Goal: Task Accomplishment & Management: Complete application form

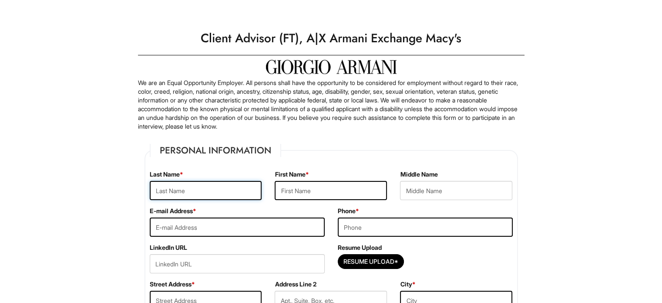
click at [189, 188] on input "text" at bounding box center [206, 190] width 112 height 19
type input "[PERSON_NAME]"
click at [287, 191] on input "text" at bounding box center [331, 190] width 112 height 19
type input "[PERSON_NAME]"
click at [204, 227] on input "email" at bounding box center [237, 226] width 175 height 19
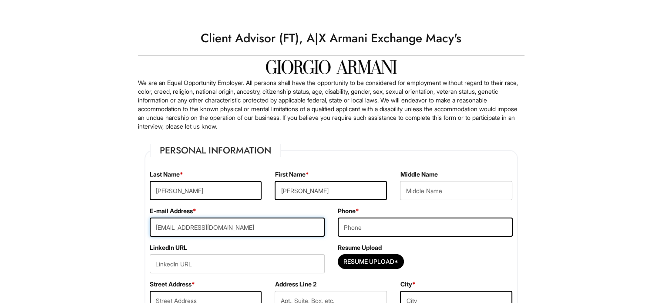
type input "[EMAIL_ADDRESS][DOMAIN_NAME]"
click at [446, 231] on input "tel" at bounding box center [425, 226] width 175 height 19
type input "9293749760"
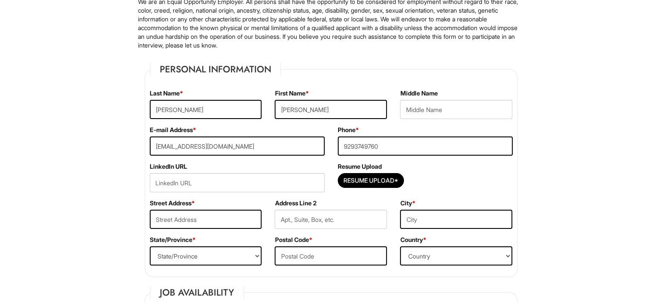
scroll to position [87, 0]
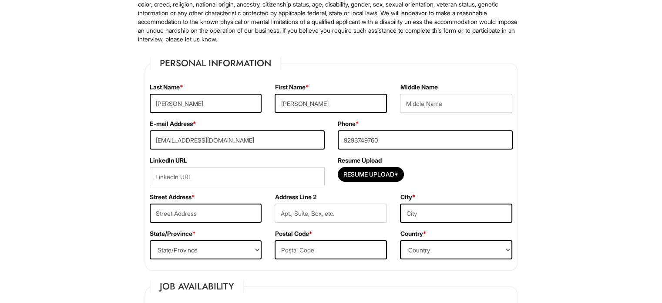
click at [362, 161] on label "Resume Upload" at bounding box center [360, 160] width 44 height 9
click at [365, 173] on input "Resume Upload*" at bounding box center [370, 174] width 65 height 14
type input "C:\fakepath\[PERSON_NAME] resume (2) (1).pdf"
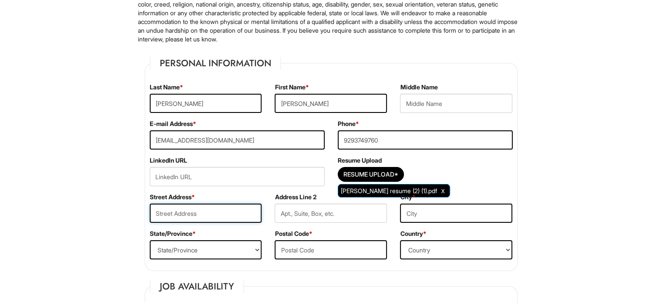
click at [209, 219] on input "text" at bounding box center [206, 212] width 112 height 19
type input "[STREET_ADDRESS]"
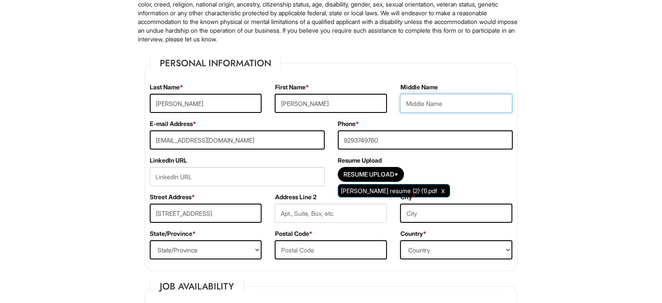
type input "[PERSON_NAME]"
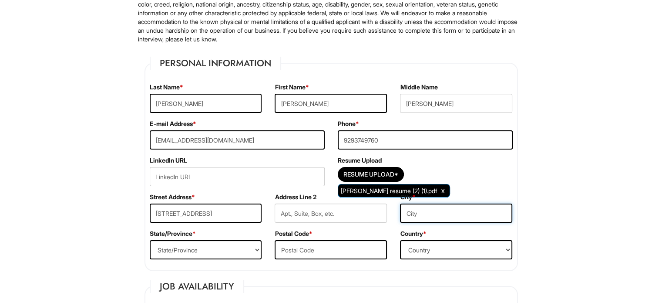
type input "[GEOGRAPHIC_DATA]"
select select "NY"
type input "10463"
select select "[GEOGRAPHIC_DATA]"
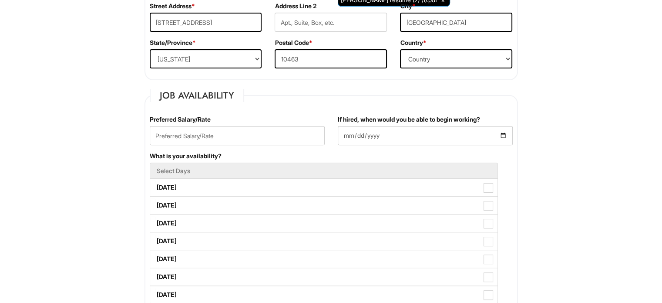
scroll to position [296, 0]
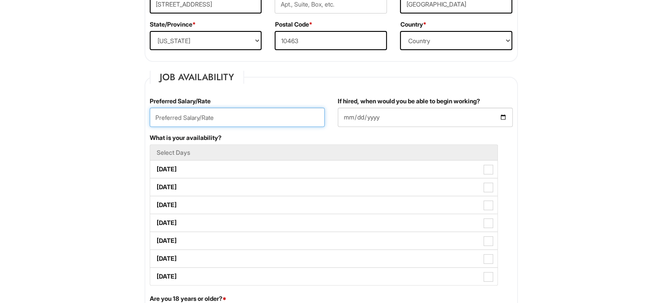
click at [228, 113] on input "text" at bounding box center [237, 117] width 175 height 19
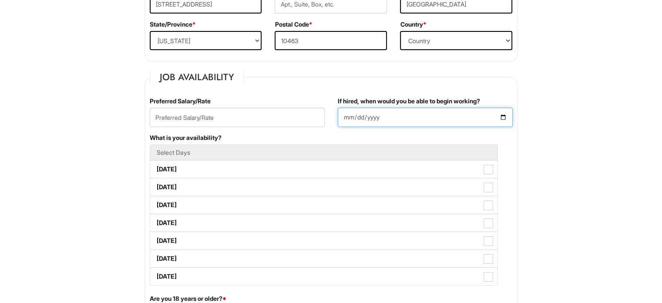
click at [500, 115] on input "If hired, when would you be able to begin working?" at bounding box center [425, 117] width 175 height 19
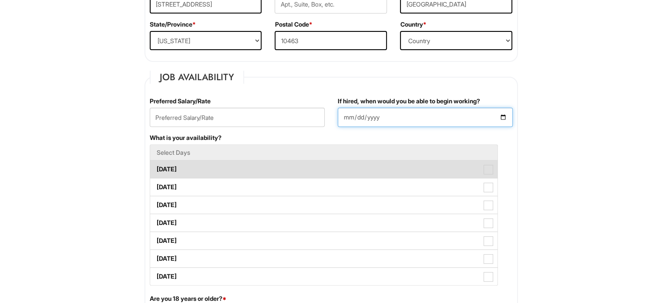
type input "[DATE]"
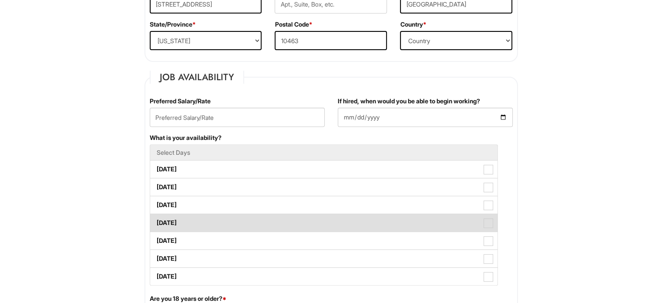
click at [486, 223] on span at bounding box center [489, 223] width 10 height 10
click at [156, 221] on Available_Thursday "[DATE]" at bounding box center [153, 219] width 6 height 6
checkbox Available_Thursday "true"
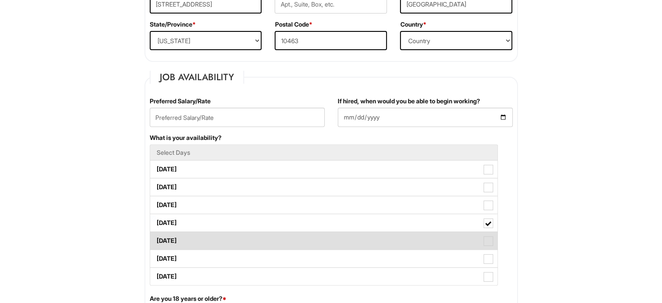
click at [484, 238] on span at bounding box center [489, 241] width 10 height 10
click at [156, 238] on Available_Friday "[DATE]" at bounding box center [153, 236] width 6 height 6
checkbox Available_Friday "true"
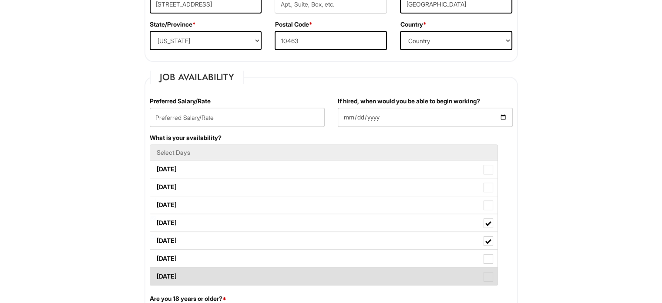
click at [488, 274] on span at bounding box center [489, 277] width 10 height 10
click at [156, 274] on Available_Sunday "[DATE]" at bounding box center [153, 272] width 6 height 6
checkbox Available_Sunday "true"
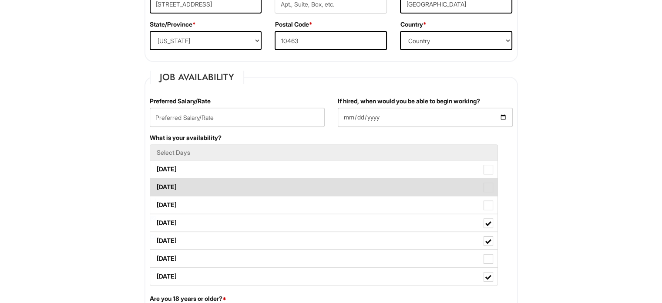
click at [492, 185] on span at bounding box center [489, 187] width 10 height 10
click at [156, 185] on Available_Tuesday "[DATE]" at bounding box center [153, 183] width 6 height 6
checkbox Available_Tuesday "true"
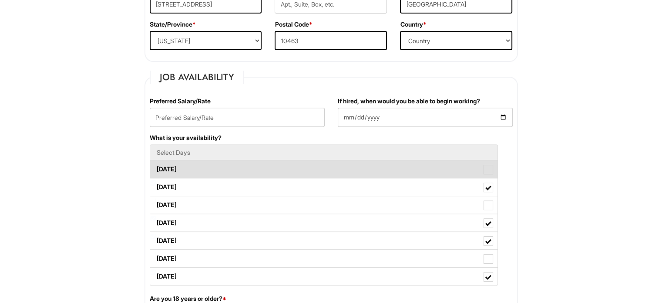
click at [487, 167] on span at bounding box center [489, 170] width 10 height 10
click at [156, 167] on Available_Monday "[DATE]" at bounding box center [153, 165] width 6 height 6
checkbox Available_Monday "true"
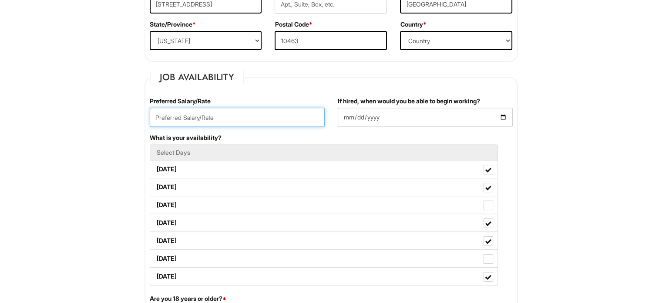
click at [172, 121] on input "text" at bounding box center [237, 117] width 175 height 19
type input "19"
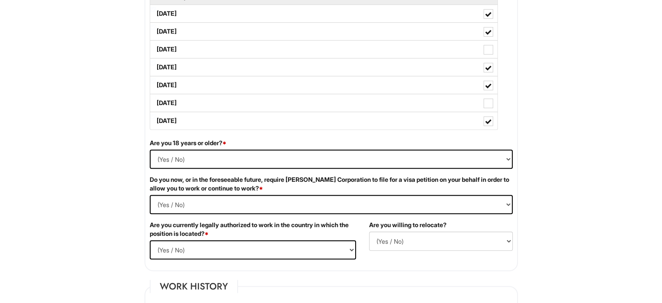
scroll to position [470, 0]
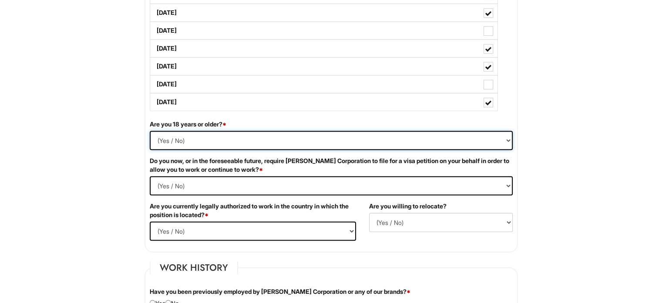
click at [195, 142] on select "(Yes / No) Yes No" at bounding box center [331, 140] width 363 height 19
select select "Yes"
click at [150, 131] on select "(Yes / No) Yes No" at bounding box center [331, 140] width 363 height 19
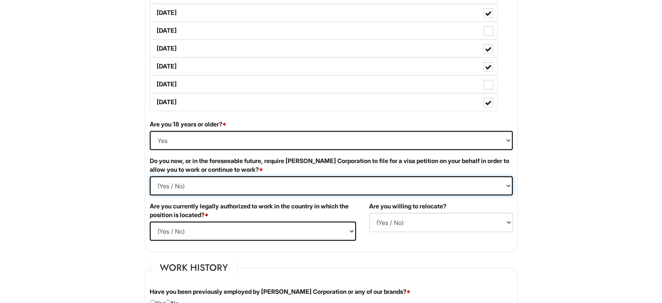
click at [175, 182] on Required "(Yes / No) Yes No" at bounding box center [331, 185] width 363 height 19
select Required "No"
click at [150, 176] on Required "(Yes / No) Yes No" at bounding box center [331, 185] width 363 height 19
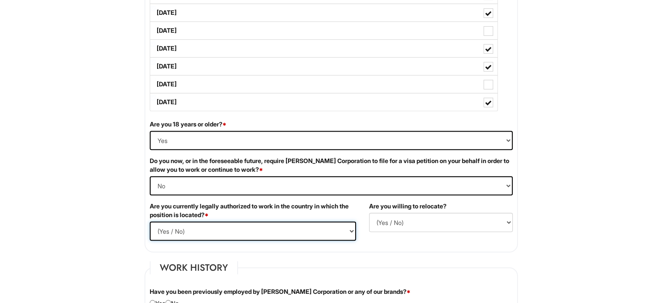
click at [172, 234] on select "(Yes / No) Yes No" at bounding box center [253, 230] width 206 height 19
select select "Yes"
click at [150, 221] on select "(Yes / No) Yes No" at bounding box center [253, 230] width 206 height 19
click at [437, 221] on select "(Yes / No) No Yes" at bounding box center [441, 221] width 144 height 19
select select "Y"
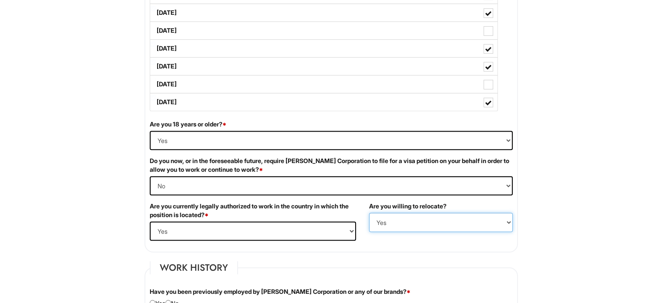
click at [369, 212] on select "(Yes / No) No Yes" at bounding box center [441, 221] width 144 height 19
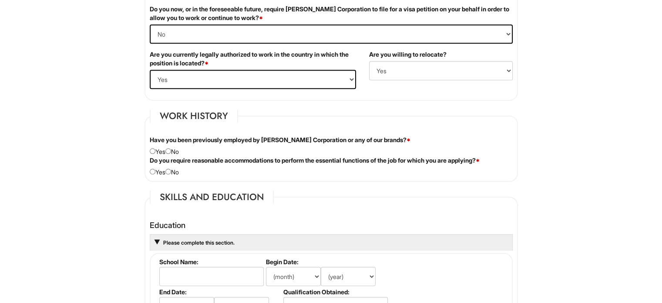
scroll to position [627, 0]
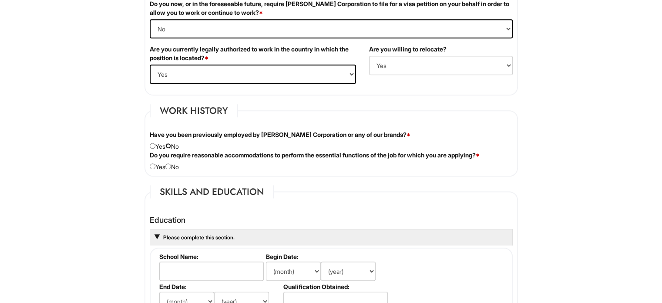
click at [170, 145] on input "radio" at bounding box center [168, 146] width 6 height 6
radio input "true"
click at [171, 163] on input "radio" at bounding box center [168, 166] width 6 height 6
radio input "true"
click at [101, 183] on html "Please Complete This Form 1 2 3 Client Advisor (FT), A|X Armani Exchange Macy's…" at bounding box center [331, 223] width 662 height 1701
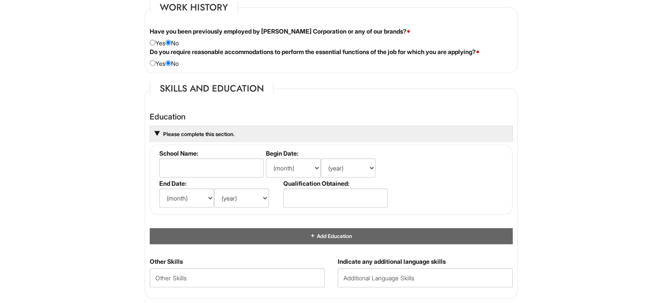
scroll to position [732, 0]
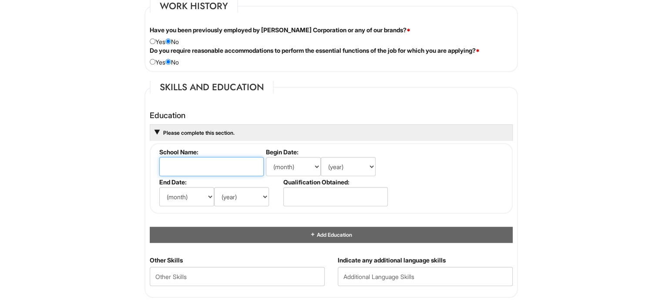
click at [215, 159] on input "text" at bounding box center [211, 166] width 105 height 19
type input "mercy college"
click at [280, 167] on select "(month) Jan Feb Mar Apr May Jun [DATE] Aug Sep Oct Nov Dec" at bounding box center [293, 166] width 55 height 19
select select "9"
click at [266, 157] on select "(month) Jan Feb Mar Apr May Jun [DATE] Aug Sep Oct Nov Dec" at bounding box center [293, 166] width 55 height 19
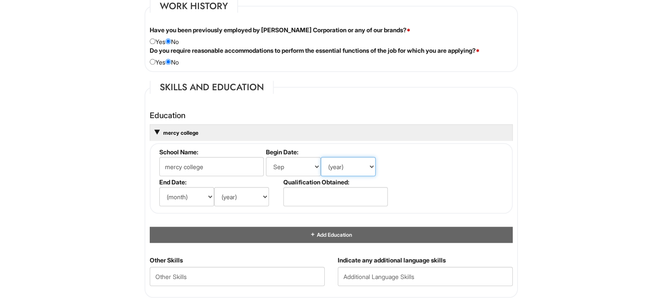
click at [340, 162] on select "(year) 2029 2028 2027 2026 2025 2024 2023 2022 2021 2020 2019 2018 2017 2016 20…" at bounding box center [348, 166] width 55 height 19
select select "2022"
click at [321, 157] on select "(year) 2029 2028 2027 2026 2025 2024 2023 2022 2021 2020 2019 2018 2017 2016 20…" at bounding box center [348, 166] width 55 height 19
click at [186, 189] on select "(month) Jan Feb Mar Apr May Jun [DATE] Aug Sep Oct Nov Dec" at bounding box center [186, 196] width 55 height 19
select select "9"
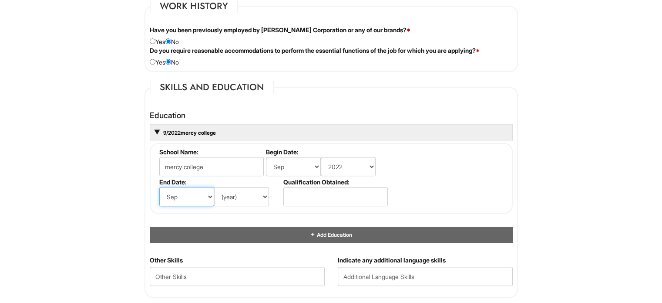
click at [159, 187] on select "(month) Jan Feb Mar Apr May Jun [DATE] Aug Sep Oct Nov Dec" at bounding box center [186, 196] width 55 height 19
click at [232, 195] on select "(year) 2029 2028 2027 2026 2025 2024 2023 2022 2021 2020 2019 2018 2017 2016 20…" at bounding box center [241, 196] width 55 height 19
select select "2026"
click at [214, 187] on select "(year) 2029 2028 2027 2026 2025 2024 2023 2022 2021 2020 2019 2018 2017 2016 20…" at bounding box center [241, 196] width 55 height 19
click at [132, 189] on div "1 2 3 Client Advisor (FT), A|X Armani Exchange Macy's PLEASE COMPLETE ALL REQUI…" at bounding box center [331, 121] width 404 height 1662
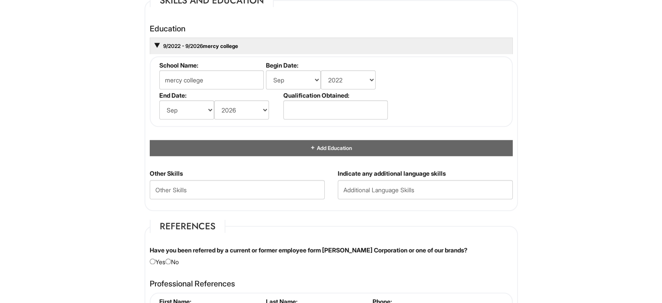
scroll to position [819, 0]
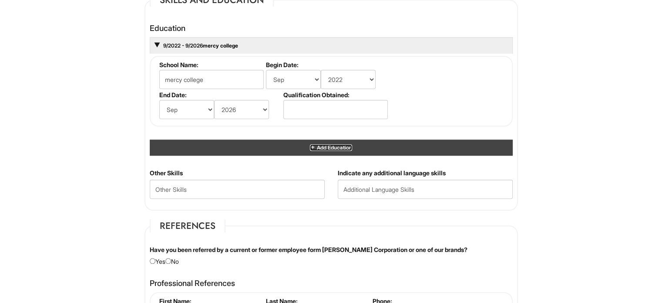
click at [333, 144] on span "Add Education" at bounding box center [334, 147] width 36 height 7
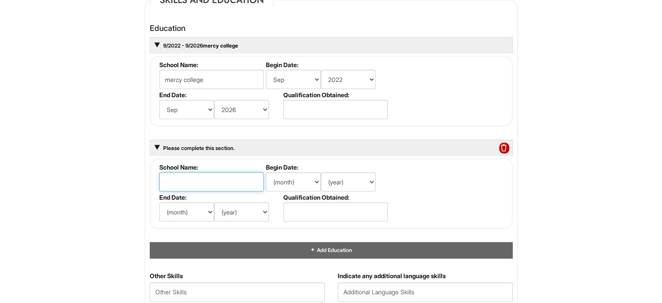
click at [193, 177] on input "text" at bounding box center [211, 181] width 105 height 19
type input "ILCHS"
click at [310, 175] on select "(month) Jan Feb Mar Apr May Jun [DATE] Aug Sep Oct Nov Dec" at bounding box center [293, 181] width 55 height 19
select select "9"
click at [266, 172] on select "(month) Jan Feb Mar Apr May Jun [DATE] Aug Sep Oct Nov Dec" at bounding box center [293, 181] width 55 height 19
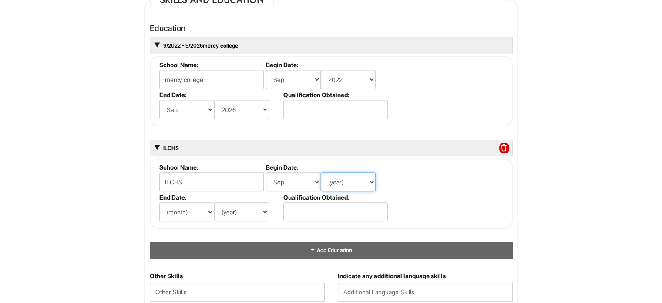
click at [342, 175] on select "(year) 2029 2028 2027 2026 2025 2024 2023 2022 2021 2020 2019 2018 2017 2016 20…" at bounding box center [348, 181] width 55 height 19
select select "2018"
click at [321, 172] on select "(year) 2029 2028 2027 2026 2025 2024 2023 2022 2021 2020 2019 2018 2017 2016 20…" at bounding box center [348, 181] width 55 height 19
click at [188, 204] on select "(month) Jan Feb Mar Apr May Jun [DATE] Aug Sep Oct Nov Dec" at bounding box center [186, 211] width 55 height 19
select select "6"
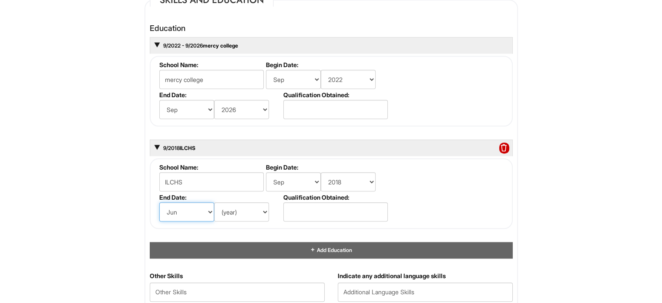
click at [159, 202] on select "(month) Jan Feb Mar Apr May Jun [DATE] Aug Sep Oct Nov Dec" at bounding box center [186, 211] width 55 height 19
click at [233, 219] on li "End Date: (month) Jan Feb Mar Apr May Jun [DATE] Aug Sep Oct Nov Dec (year) 202…" at bounding box center [219, 208] width 124 height 30
click at [233, 212] on select "(year) 2029 2028 2027 2026 2025 2024 2023 2022 2021 2020 2019 2018 2017 2016 20…" at bounding box center [241, 211] width 55 height 19
select select "2022"
click at [214, 202] on select "(year) 2029 2028 2027 2026 2025 2024 2023 2022 2021 2020 2019 2018 2017 2016 20…" at bounding box center [241, 211] width 55 height 19
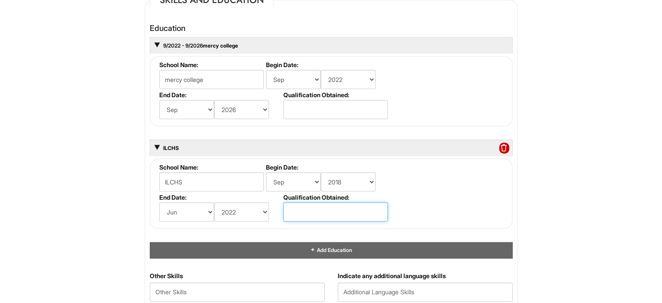
click at [324, 208] on input "text" at bounding box center [335, 211] width 105 height 19
type input "high school"
click at [132, 162] on div "1 2 3 Client Advisor (FT), A|X Armani Exchange Macy's PLEASE COMPLETE ALL REQUI…" at bounding box center [331, 85] width 404 height 1764
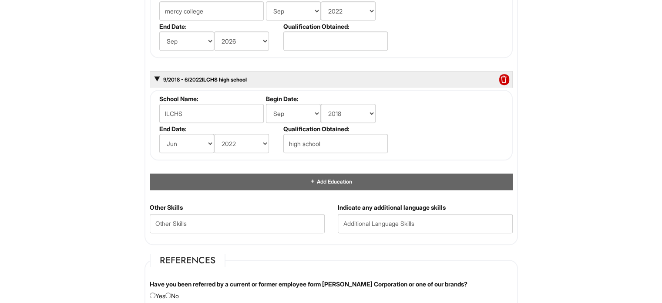
scroll to position [941, 0]
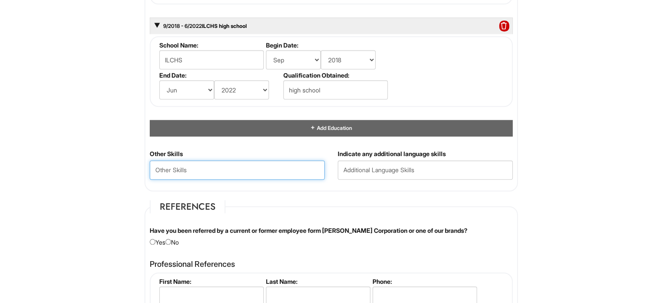
click at [261, 163] on Skills "text" at bounding box center [237, 169] width 175 height 19
type Skills "fast learner"
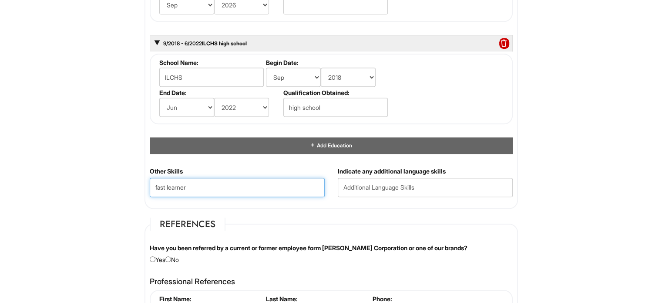
scroll to position [53, 0]
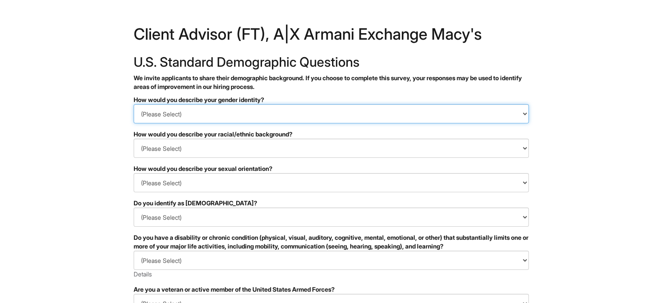
click at [217, 113] on select "(Please Select) Man Woman Non-binary I prefer to self-describe I don't wish to …" at bounding box center [331, 113] width 395 height 19
select select "Man"
click at [134, 104] on select "(Please Select) Man Woman Non-binary I prefer to self-describe I don't wish to …" at bounding box center [331, 113] width 395 height 19
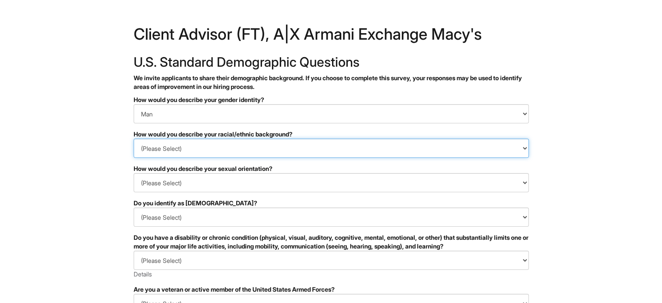
click at [168, 151] on select "(Please Select) Black or of African descent East Asian Hispanic, Latinx or of S…" at bounding box center [331, 147] width 395 height 19
click at [134, 138] on select "(Please Select) Black or of African descent East Asian Hispanic, Latinx or of S…" at bounding box center [331, 147] width 395 height 19
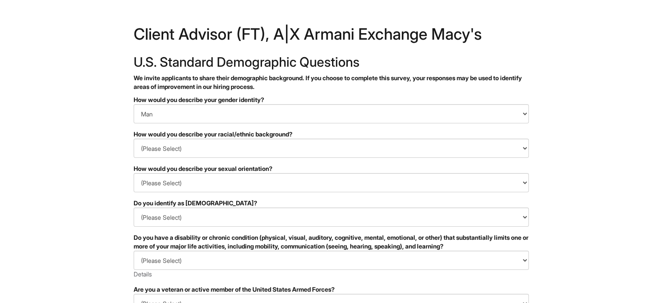
click at [171, 202] on div "Do you identify as transgender?" at bounding box center [331, 203] width 395 height 9
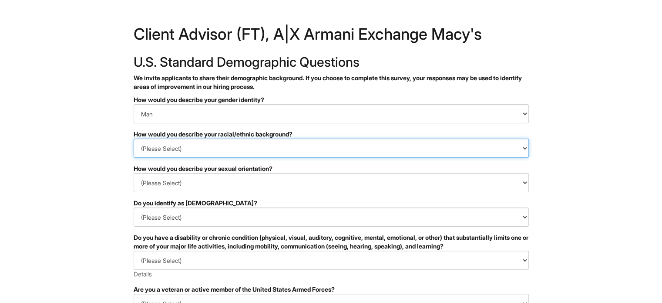
click at [194, 149] on select "(Please Select) Black or of African descent East Asian Hispanic, Latinx or of S…" at bounding box center [331, 147] width 395 height 19
select select "Hispanic, Latinx or of Spanish Origin"
click at [134, 138] on select "(Please Select) Black or of African descent East Asian Hispanic, Latinx or of S…" at bounding box center [331, 147] width 395 height 19
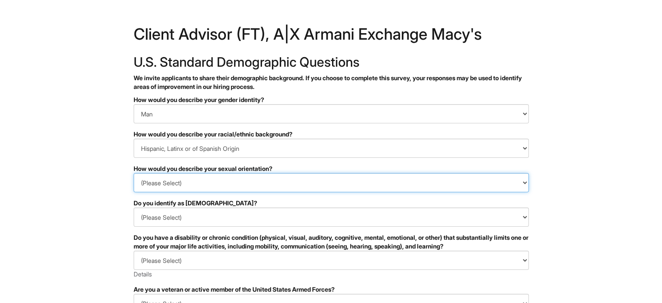
click at [198, 177] on select "(Please Select) Asexual Bisexual and/or pansexual Gay Heterosexual Lesbian Quee…" at bounding box center [331, 182] width 395 height 19
select select "Heterosexual"
click at [134, 173] on select "(Please Select) Asexual Bisexual and/or pansexual Gay Heterosexual Lesbian Quee…" at bounding box center [331, 182] width 395 height 19
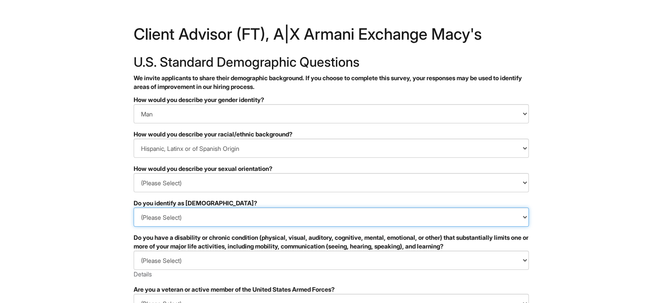
click at [186, 221] on select "(Please Select) Yes No I prefer to self-describe I don't wish to answer" at bounding box center [331, 216] width 395 height 19
select select "No"
click at [134, 207] on select "(Please Select) Yes No I prefer to self-describe I don't wish to answer" at bounding box center [331, 216] width 395 height 19
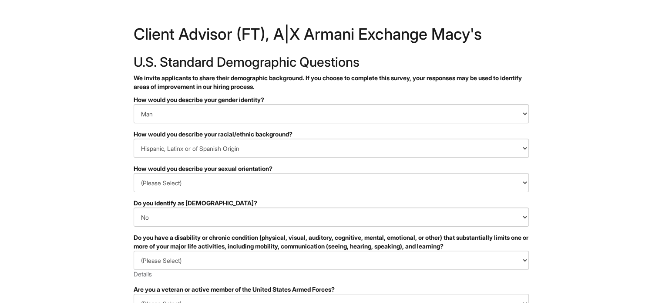
click at [81, 238] on html "&nbsp; ✔ 2 3 Client Advisor (FT), A|X Armani Exchange Macy's U.S. Standard Demo…" at bounding box center [331, 245] width 662 height 490
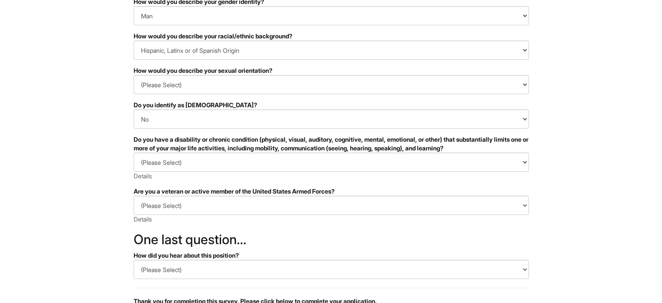
scroll to position [105, 0]
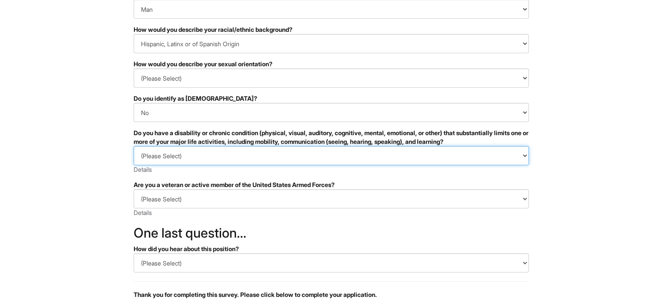
click at [242, 151] on select "(Please Select) YES, I HAVE A DISABILITY (or previously had a disability) NO, I…" at bounding box center [331, 155] width 395 height 19
select select "NO, I DON'T HAVE A DISABILITY"
click at [134, 146] on select "(Please Select) YES, I HAVE A DISABILITY (or previously had a disability) NO, I…" at bounding box center [331, 155] width 395 height 19
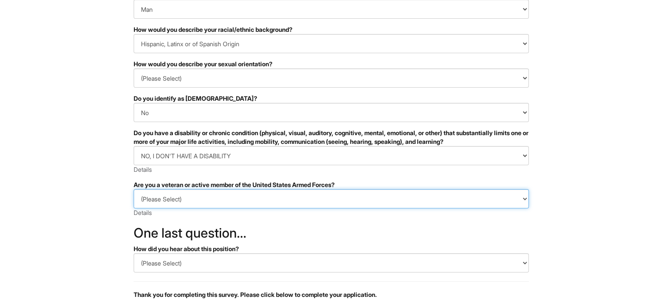
click at [186, 193] on select "(Please Select) I IDENTIFY AS ONE OR MORE OF THE CLASSIFICATIONS OF PROTECTED V…" at bounding box center [331, 198] width 395 height 19
select select "I AM NOT A PROTECTED VETERAN"
click at [134, 189] on select "(Please Select) I IDENTIFY AS ONE OR MORE OF THE CLASSIFICATIONS OF PROTECTED V…" at bounding box center [331, 198] width 395 height 19
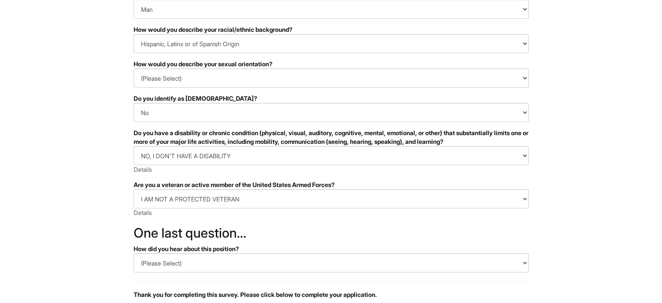
click at [110, 226] on html "&nbsp; ✔ 2 3 Client Advisor (FT), A|X Armani Exchange Macy's U.S. Standard Demo…" at bounding box center [331, 140] width 662 height 490
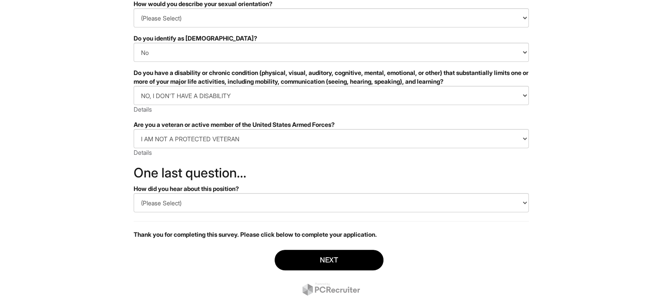
scroll to position [174, 0]
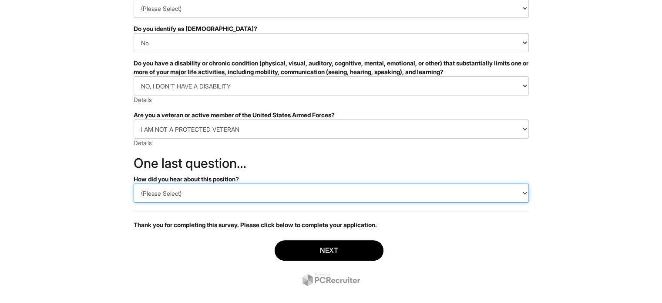
click at [203, 187] on select "(Please Select) CareerBuilder Indeed LinkedIn Monster Referral Other" at bounding box center [331, 192] width 395 height 19
select select "Indeed"
click at [134, 183] on select "(Please Select) CareerBuilder Indeed LinkedIn Monster Referral Other" at bounding box center [331, 192] width 395 height 19
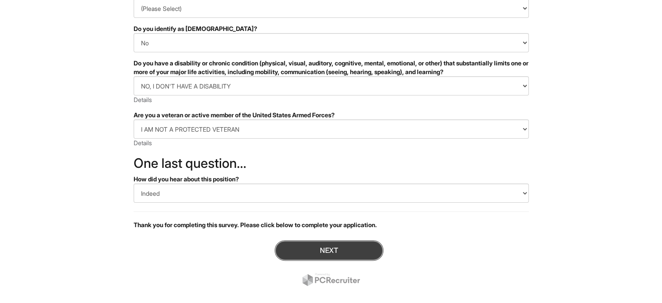
click at [313, 242] on button "Next" at bounding box center [329, 250] width 109 height 20
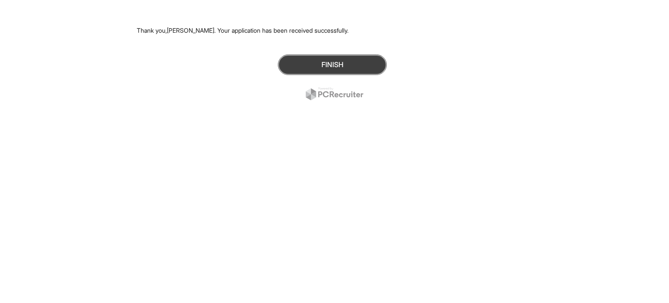
click at [320, 66] on button "Finish" at bounding box center [332, 64] width 109 height 20
